Goal: Task Accomplishment & Management: Use online tool/utility

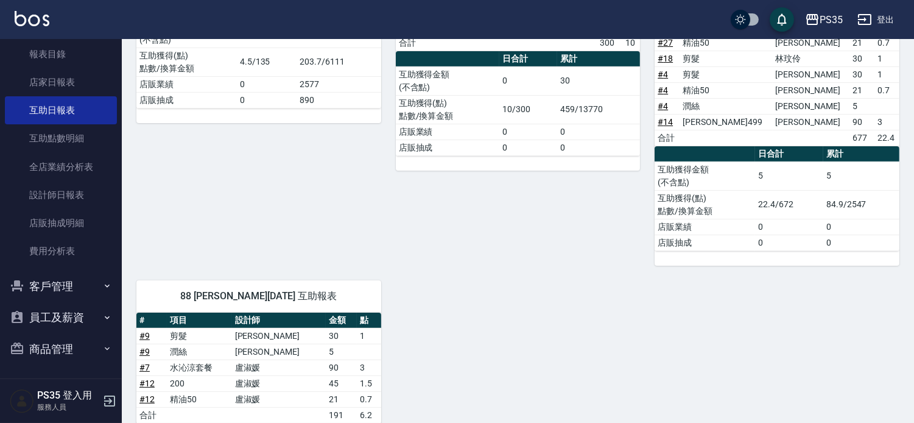
scroll to position [446, 0]
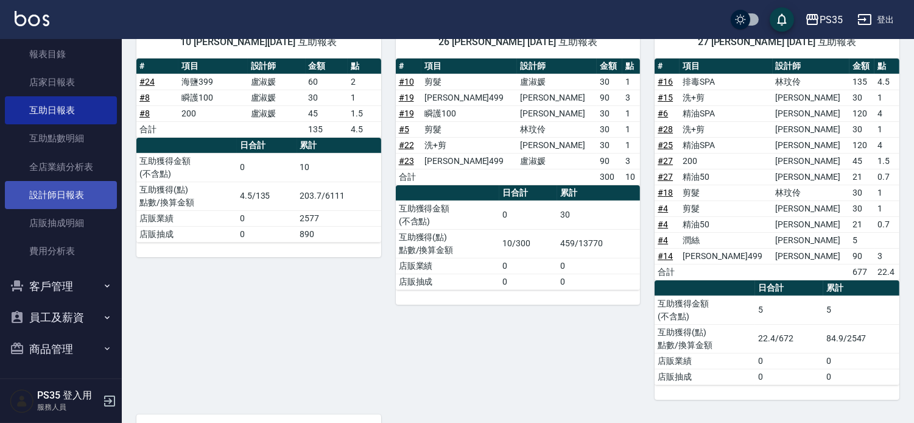
click at [86, 199] on link "設計師日報表" at bounding box center [61, 195] width 112 height 28
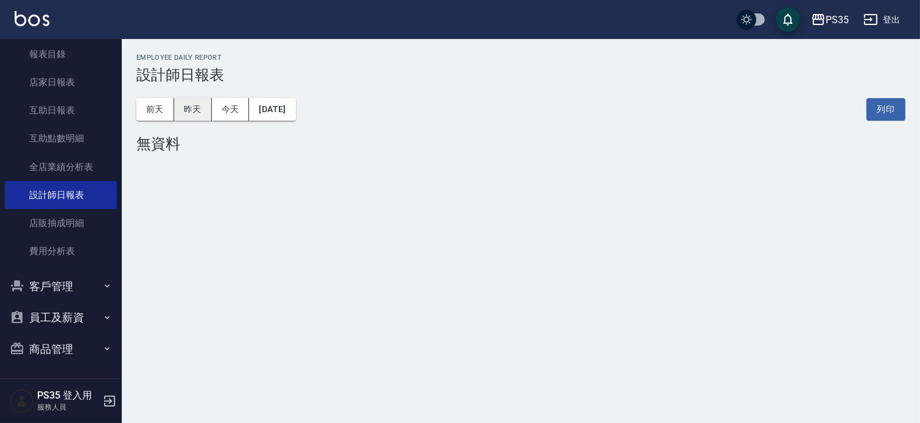
click at [186, 108] on button "昨天" at bounding box center [193, 109] width 38 height 23
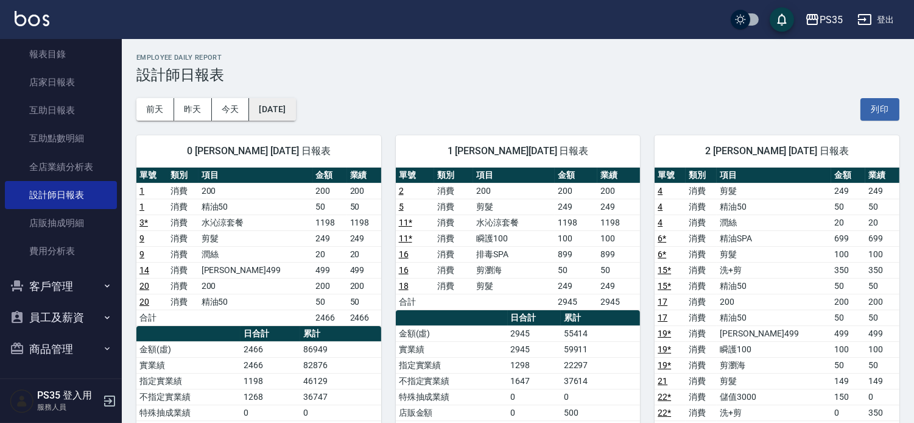
click at [292, 111] on button "[DATE]" at bounding box center [272, 109] width 46 height 23
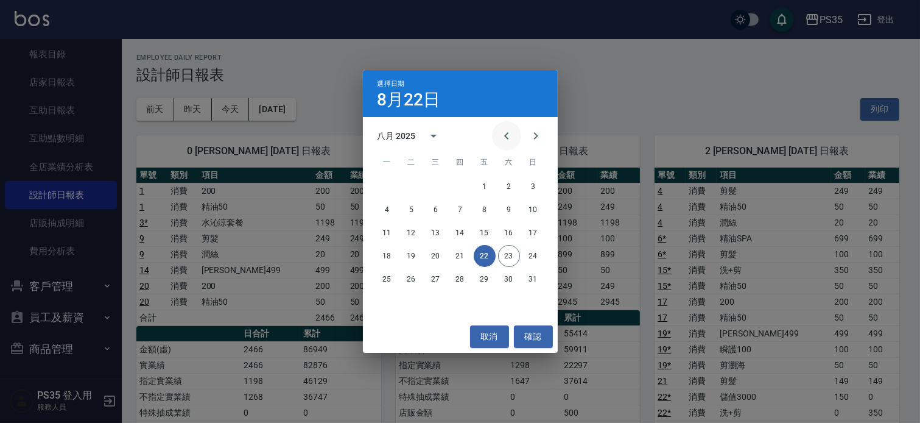
click at [503, 141] on icon "Previous month" at bounding box center [506, 136] width 15 height 15
click at [459, 259] on button "22" at bounding box center [460, 256] width 22 height 22
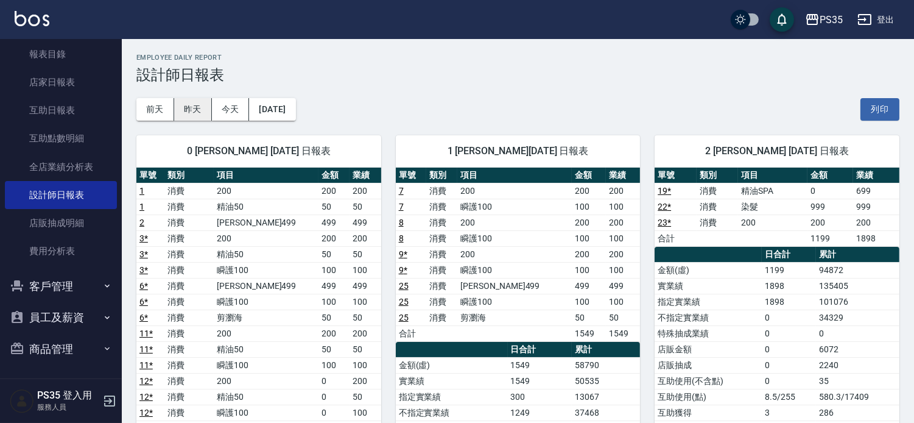
click at [188, 112] on button "昨天" at bounding box center [193, 109] width 38 height 23
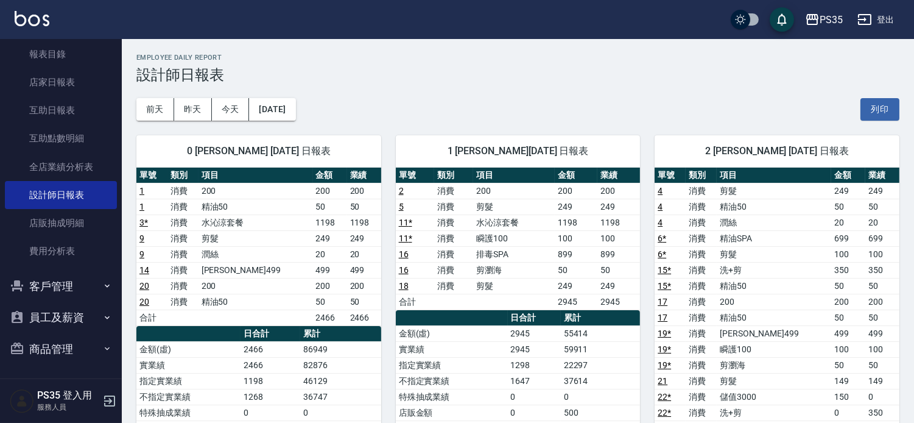
click at [709, 266] on td "消費" at bounding box center [701, 270] width 31 height 16
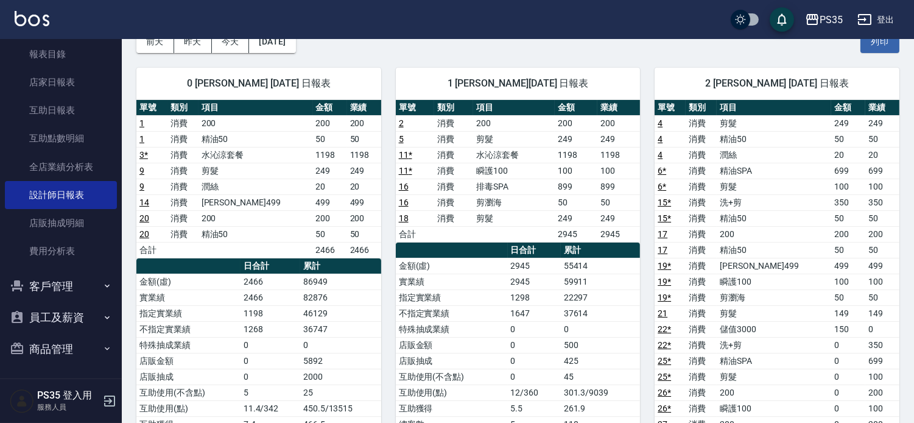
scroll to position [135, 0]
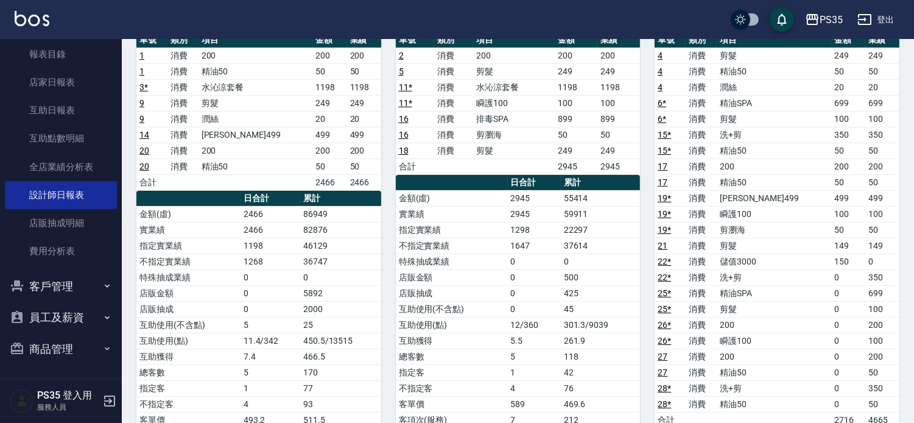
click at [418, 83] on td "11 *" at bounding box center [415, 87] width 39 height 16
